Goal: Task Accomplishment & Management: Complete application form

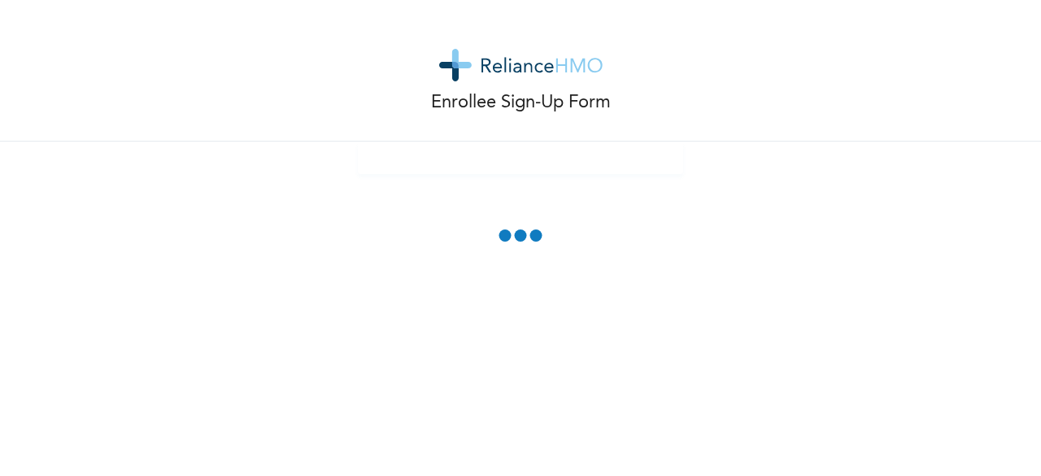
click at [660, 244] on div "Enrollee Sign-Up Form" at bounding box center [520, 238] width 1041 height 476
click at [655, 5] on div "Enrollee Sign-Up Form" at bounding box center [520, 71] width 1041 height 142
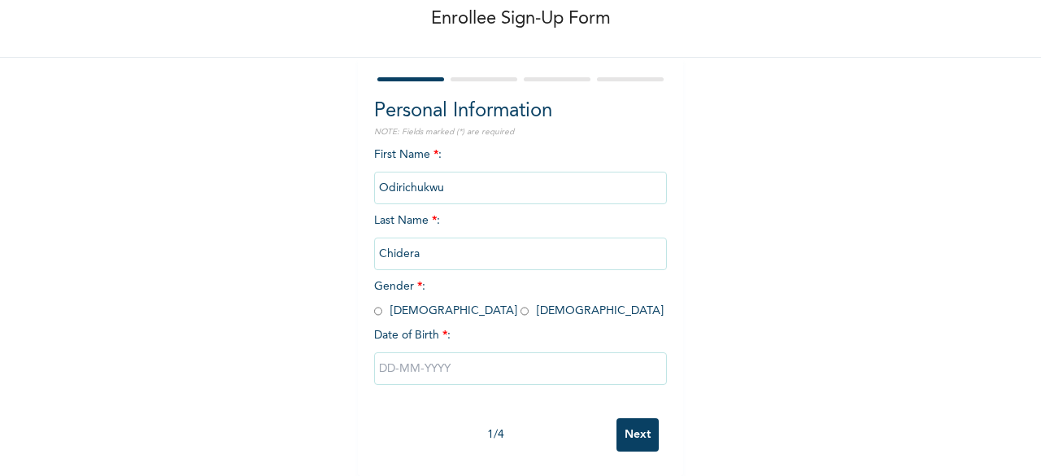
scroll to position [91, 0]
click at [521, 307] on input "radio" at bounding box center [525, 310] width 8 height 15
radio input "true"
click at [424, 352] on input "text" at bounding box center [520, 368] width 293 height 33
select select "7"
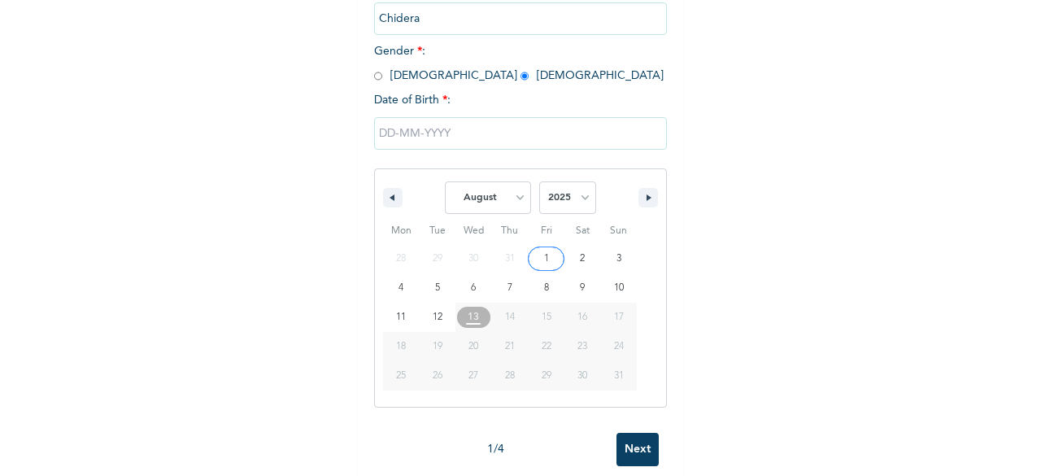
scroll to position [320, 0]
click at [543, 201] on select "2025 2024 2023 2022 2021 2020 2019 2018 2017 2016 2015 2014 2013 2012 2011 2010…" at bounding box center [567, 197] width 57 height 33
select select "2000"
click at [539, 182] on select "2025 2024 2023 2022 2021 2020 2019 2018 2017 2016 2015 2014 2013 2012 2011 2010…" at bounding box center [567, 197] width 57 height 33
click at [509, 196] on select "January February March April May June July August September October November De…" at bounding box center [488, 197] width 86 height 33
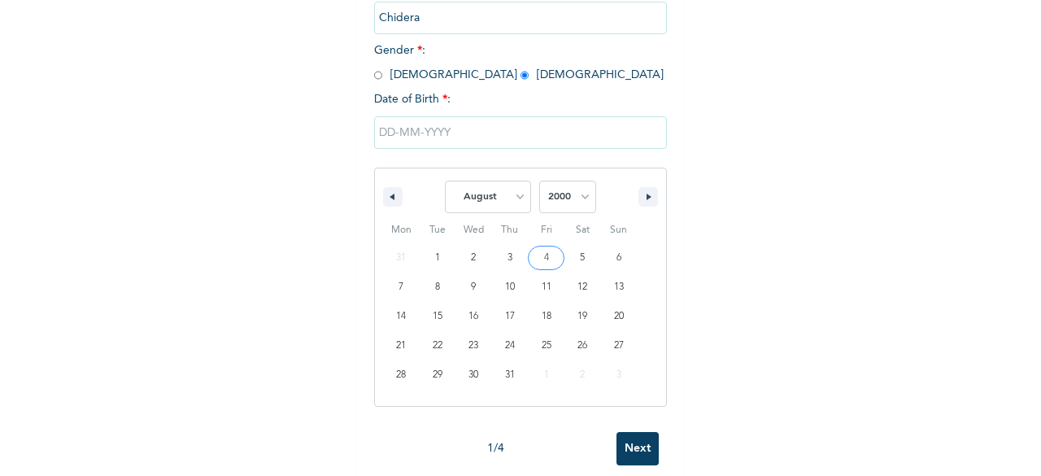
select select "9"
click at [445, 182] on select "January February March April May June July August September October November De…" at bounding box center [488, 197] width 86 height 33
type input "[DATE]"
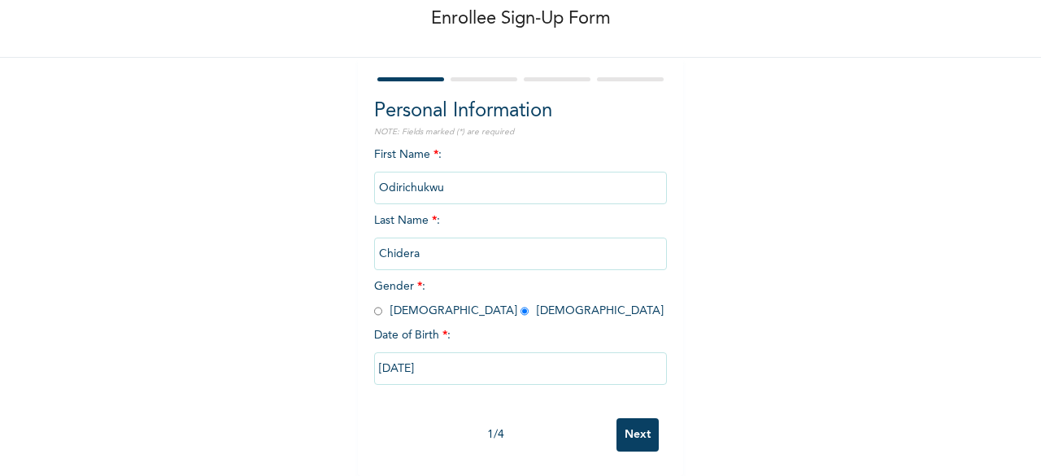
click at [647, 418] on input "Next" at bounding box center [637, 434] width 42 height 33
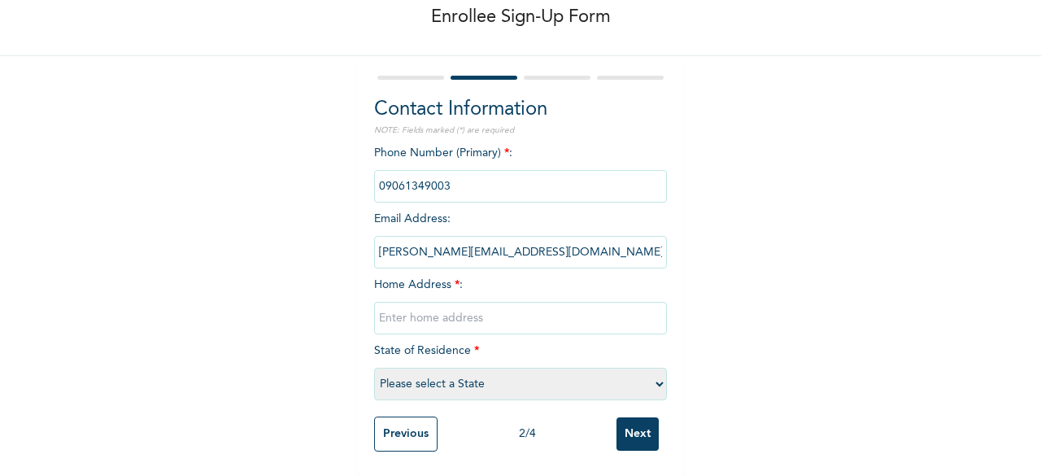
click at [439, 302] on input "text" at bounding box center [520, 318] width 293 height 33
type input "[STREET_ADDRESS][PERSON_NAME][PERSON_NAME]"
select select "25"
click at [545, 307] on input "[STREET_ADDRESS][PERSON_NAME][PERSON_NAME]" at bounding box center [520, 318] width 293 height 33
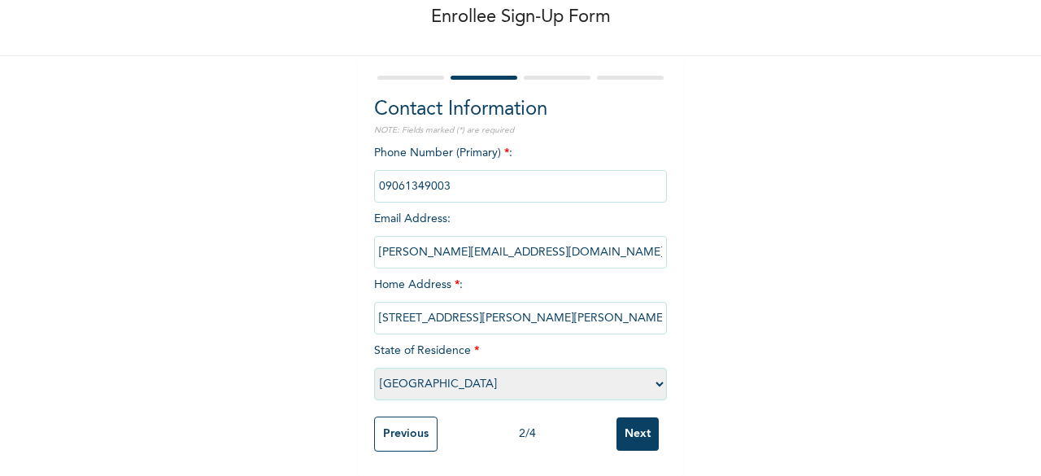
type input "[STREET_ADDRESS][PERSON_NAME][PERSON_NAME]"
click at [621, 427] on input "Next" at bounding box center [637, 433] width 42 height 33
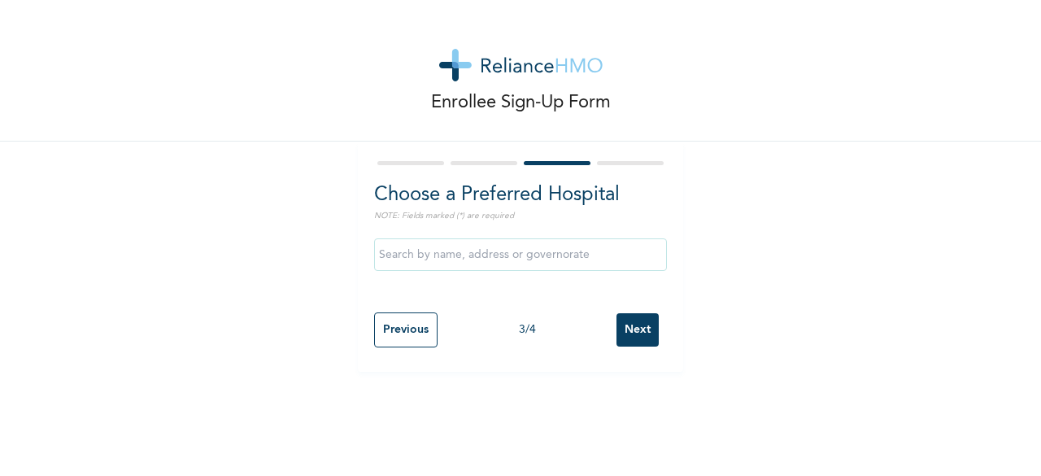
scroll to position [0, 0]
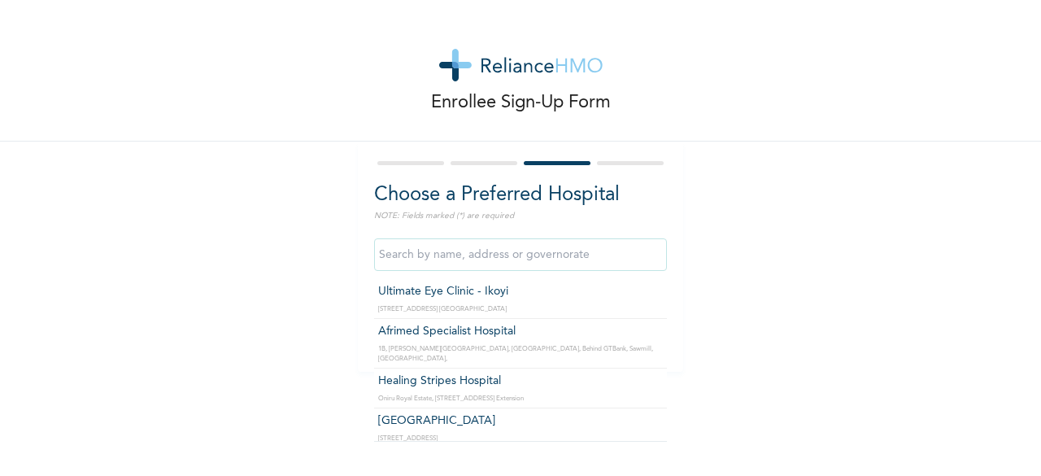
click at [529, 259] on input "text" at bounding box center [520, 254] width 293 height 33
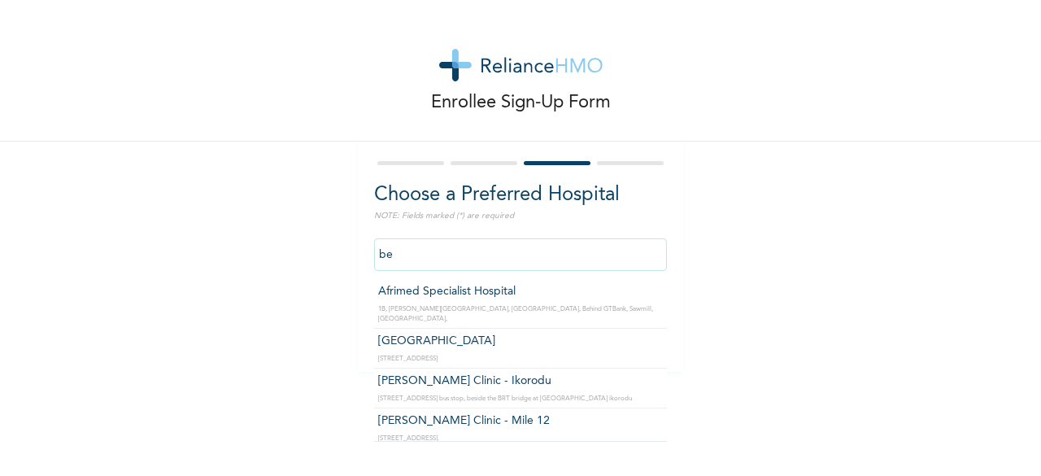
type input "b"
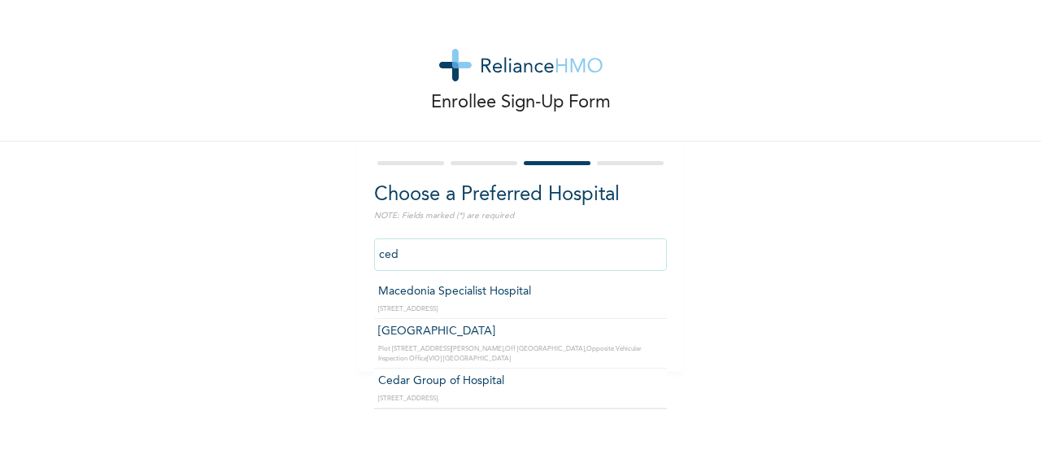
type input "[GEOGRAPHIC_DATA]"
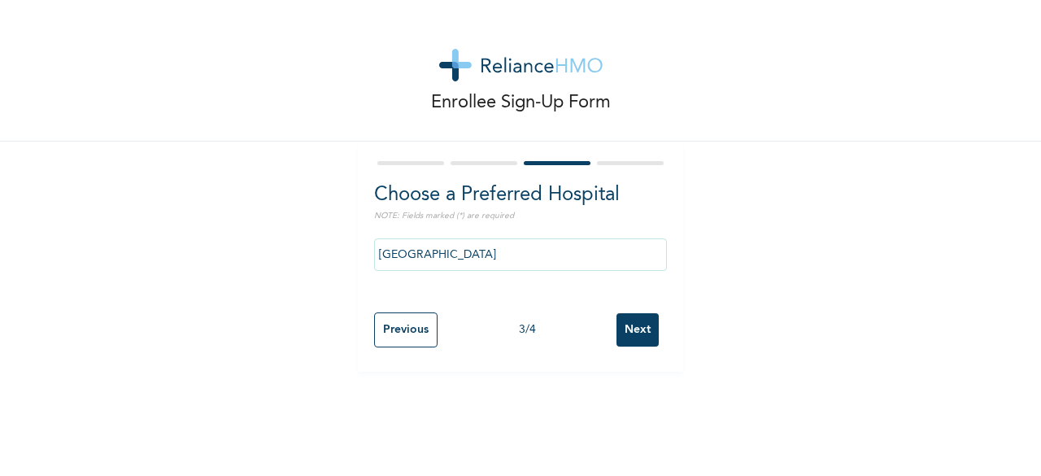
click at [638, 327] on input "Next" at bounding box center [637, 329] width 42 height 33
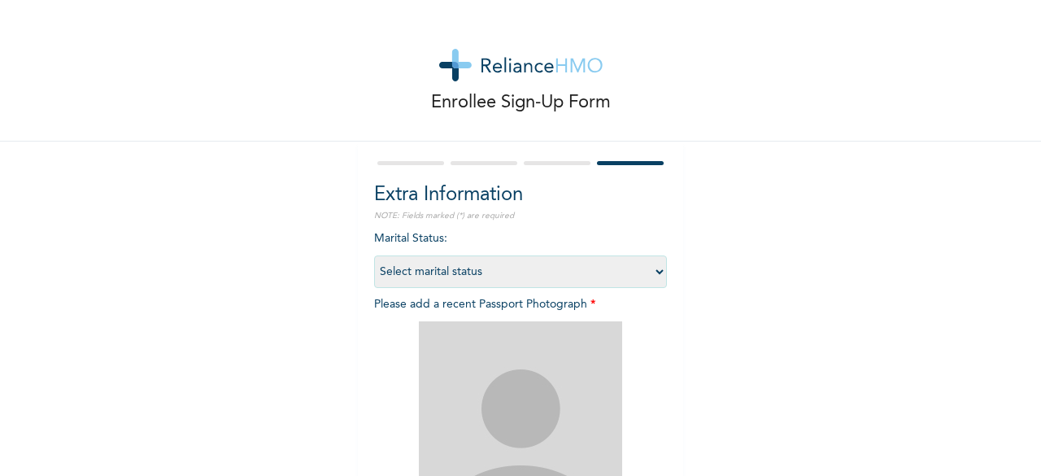
click at [573, 253] on div "Marital Status : Select marital status [DEMOGRAPHIC_DATA] Married [DEMOGRAPHIC_…" at bounding box center [520, 431] width 293 height 403
click at [575, 262] on select "Select marital status [DEMOGRAPHIC_DATA] Married [DEMOGRAPHIC_DATA] Widow/[DEMO…" at bounding box center [520, 271] width 293 height 33
select select "1"
click at [374, 255] on select "Select marital status [DEMOGRAPHIC_DATA] Married [DEMOGRAPHIC_DATA] Widow/[DEMO…" at bounding box center [520, 271] width 293 height 33
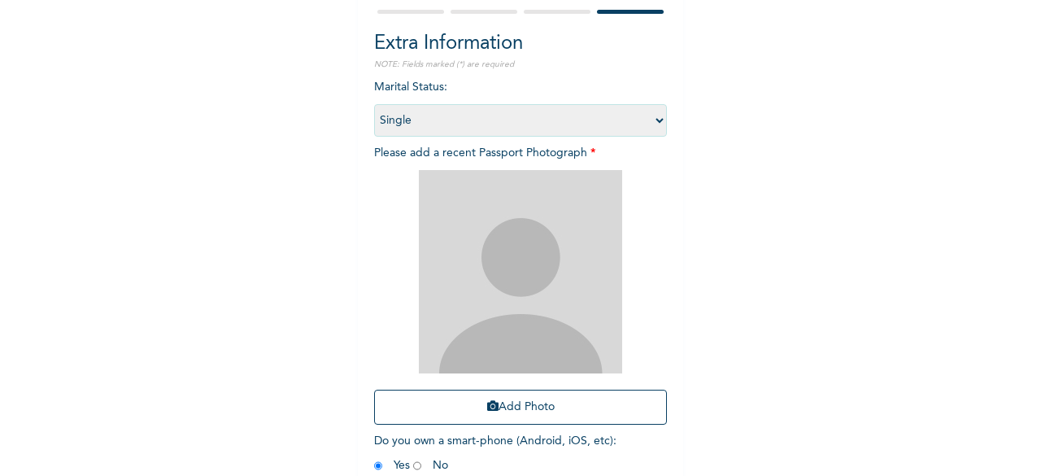
scroll to position [237, 0]
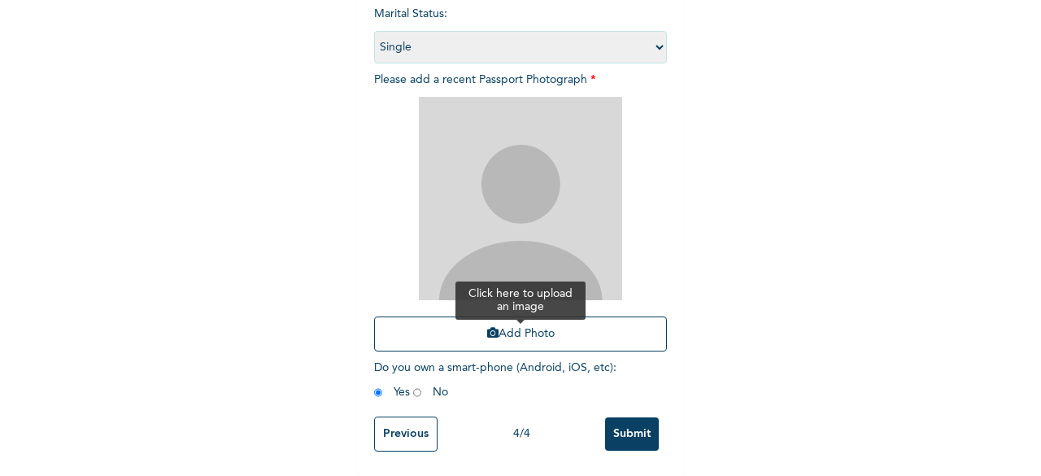
click at [514, 320] on button "Add Photo" at bounding box center [520, 333] width 293 height 35
click at [459, 316] on button "Add Photo" at bounding box center [520, 333] width 293 height 35
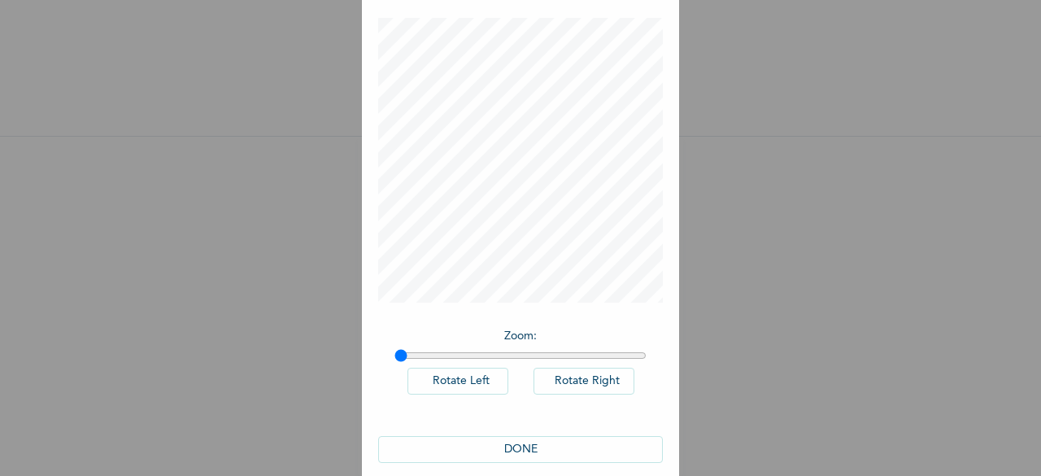
scroll to position [91, 0]
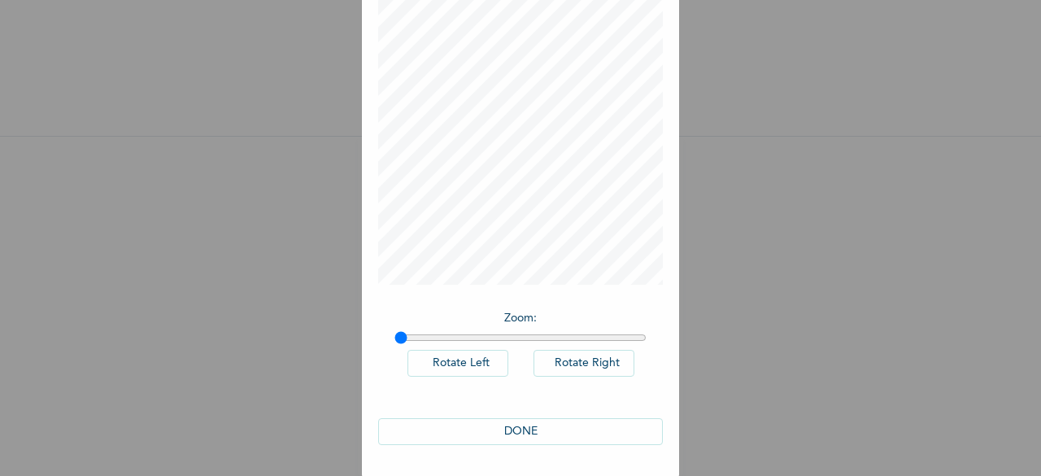
click at [550, 422] on button "DONE" at bounding box center [520, 431] width 285 height 27
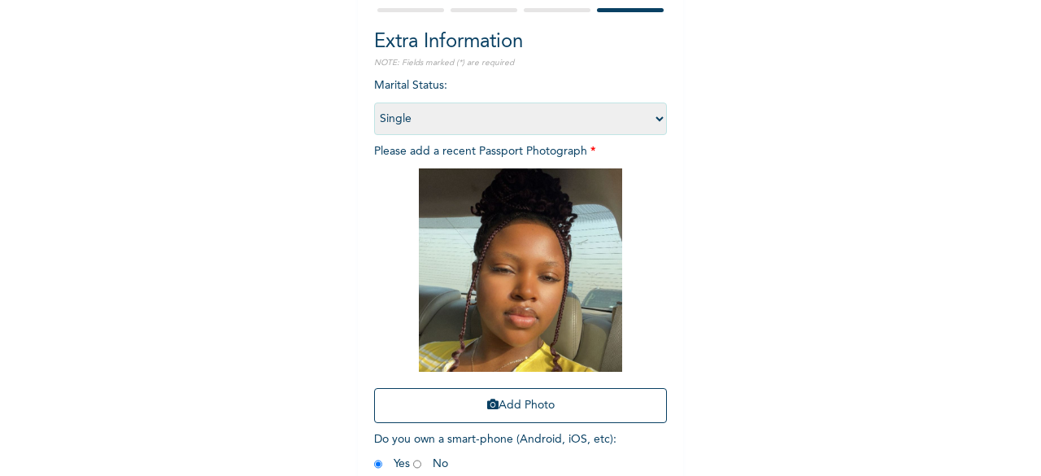
scroll to position [237, 0]
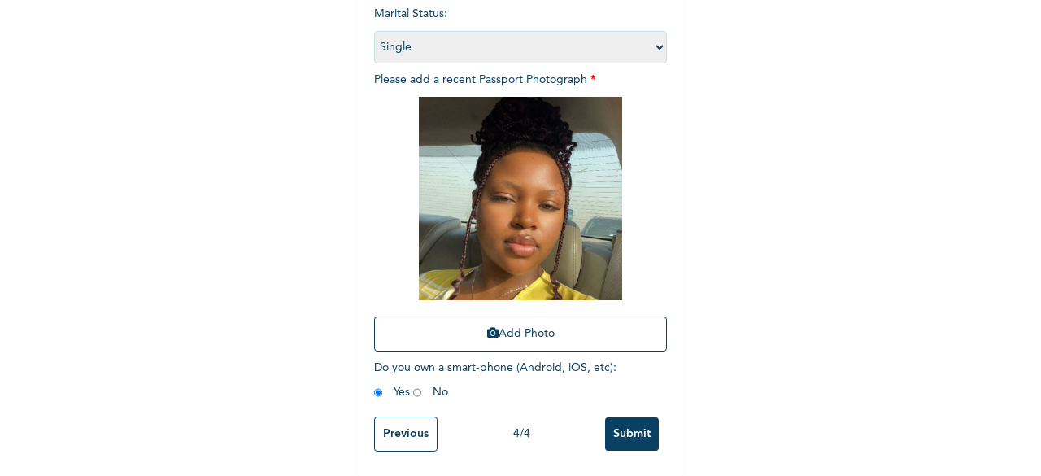
click at [634, 420] on input "Submit" at bounding box center [632, 433] width 54 height 33
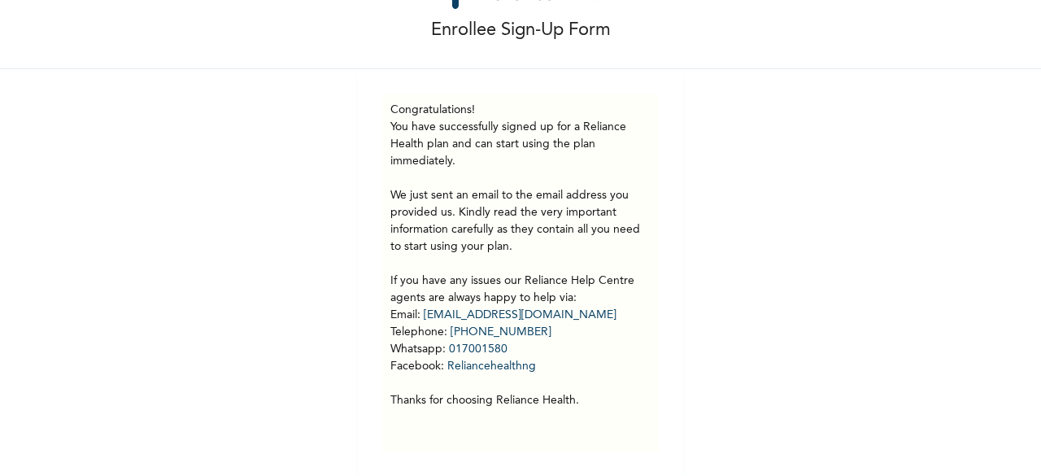
scroll to position [0, 0]
